Goal: Transaction & Acquisition: Purchase product/service

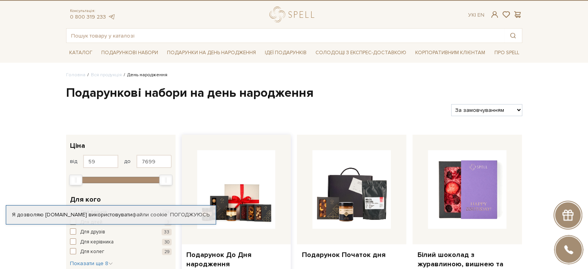
scroll to position [77, 0]
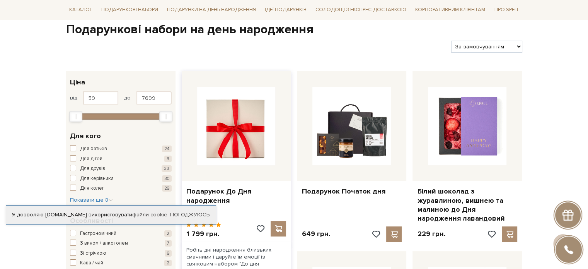
click at [249, 143] on img at bounding box center [236, 126] width 78 height 78
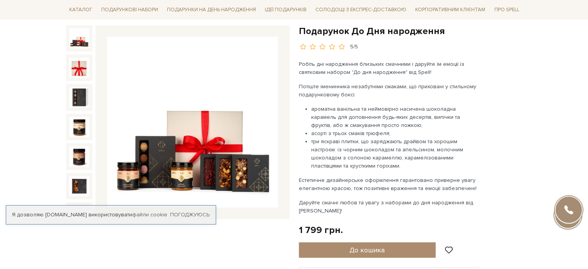
scroll to position [77, 0]
click at [212, 116] on img at bounding box center [192, 121] width 171 height 171
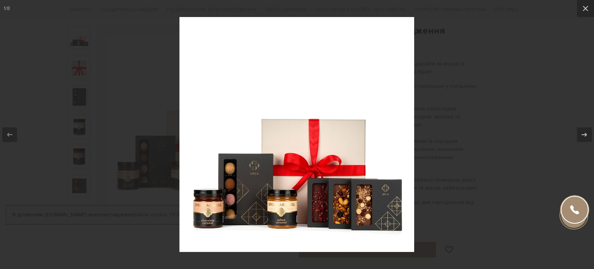
click at [280, 131] on img at bounding box center [296, 134] width 235 height 235
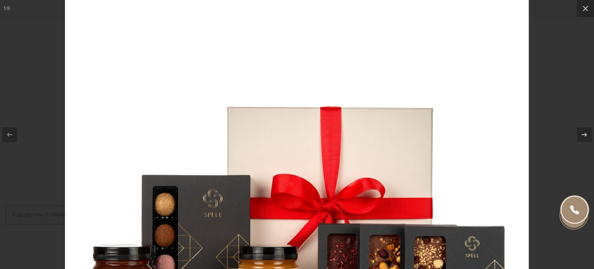
click at [237, 127] on img at bounding box center [297, 137] width 464 height 464
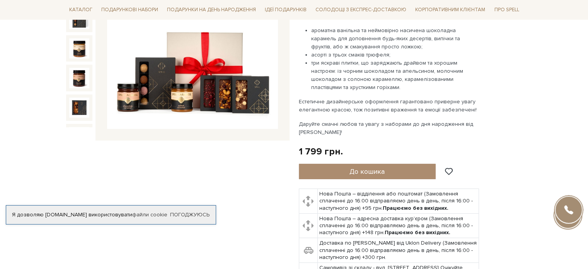
scroll to position [155, 0]
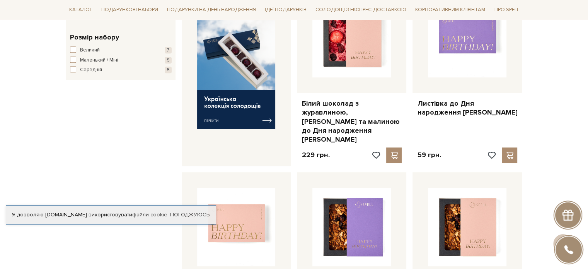
scroll to position [348, 0]
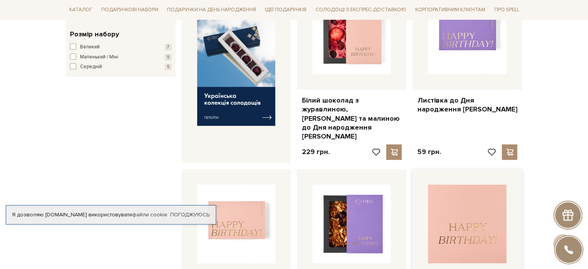
click at [439, 200] on img at bounding box center [467, 223] width 78 height 78
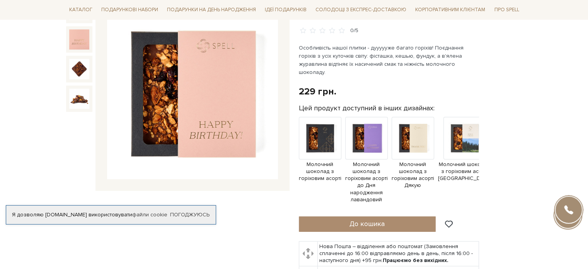
scroll to position [116, 0]
